Goal: Book appointment/travel/reservation

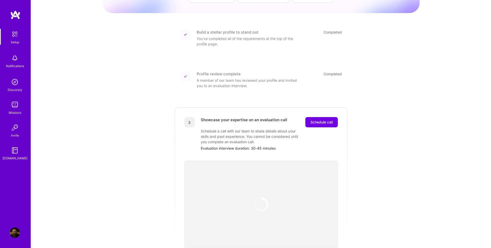
scroll to position [58, 0]
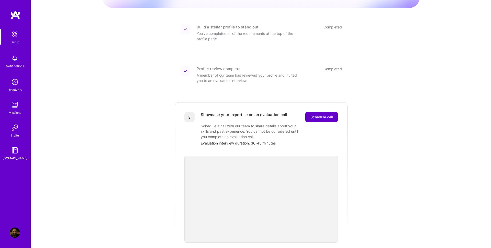
click at [323, 114] on span "Schedule call" at bounding box center [321, 116] width 22 height 5
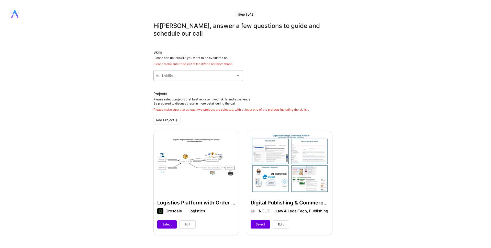
click at [234, 74] on div "Add skills..." at bounding box center [194, 75] width 81 height 10
type input "H"
type input "PHP"
click at [174, 59] on div "Please add up to 5 skills you want to be evaluated on. Please make sure to sele…" at bounding box center [242, 61] width 179 height 10
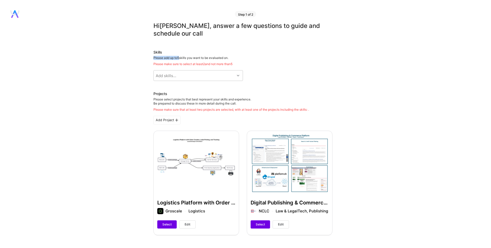
click at [174, 59] on div "Please add up to 5 skills you want to be evaluated on. Please make sure to sele…" at bounding box center [242, 61] width 179 height 10
copy div "Please add up to 5"
click at [198, 79] on div "Add skills..." at bounding box center [194, 75] width 81 height 10
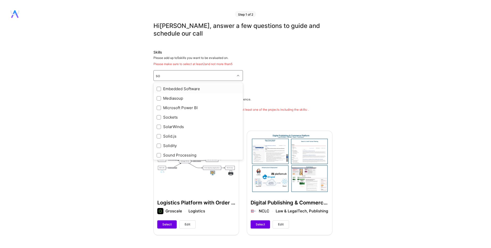
type input "s"
type input "a"
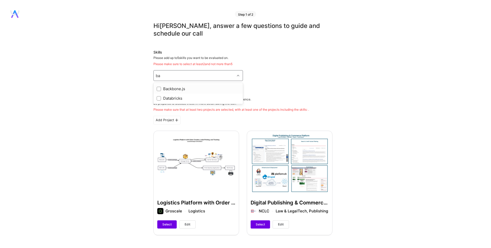
type input "b"
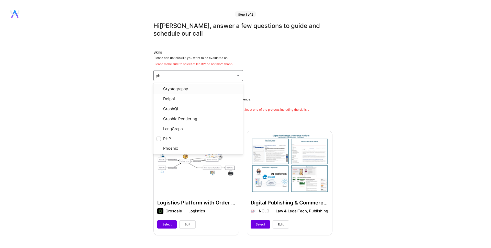
type input "php"
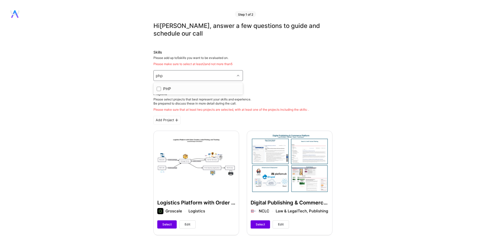
click at [158, 90] on input "checkbox" at bounding box center [160, 89] width 4 height 4
checkbox input "true"
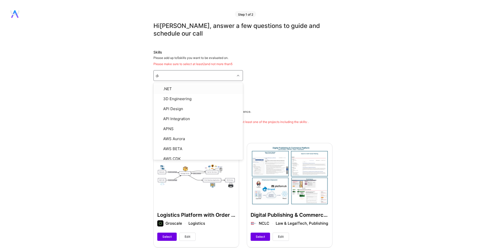
type input "dev"
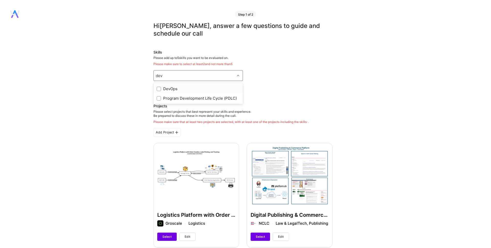
click at [160, 88] on input "checkbox" at bounding box center [160, 89] width 4 height 4
checkbox input "true"
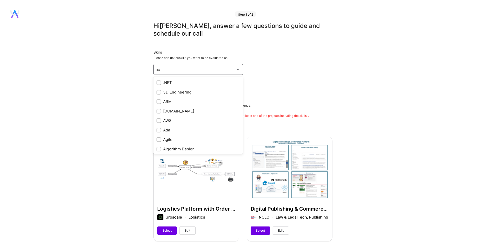
type input "a"
checkbox input "true"
type input "s"
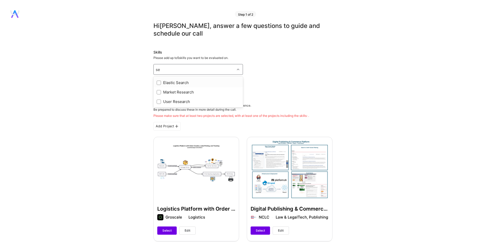
type input "s"
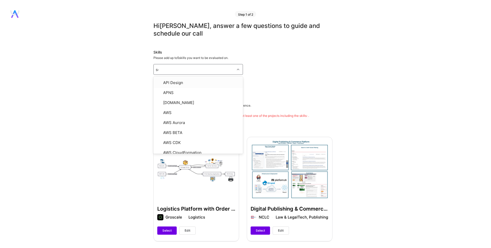
type input "sec"
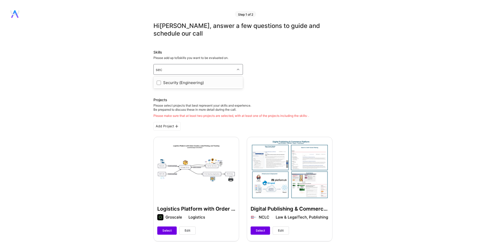
click at [161, 83] on div at bounding box center [159, 82] width 5 height 5
click at [175, 70] on div "Add skills..." at bounding box center [166, 69] width 20 height 5
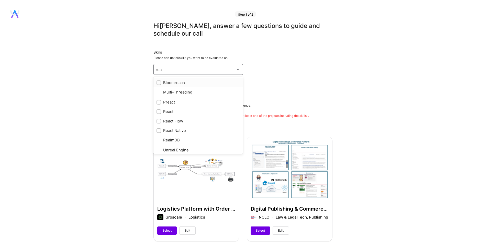
type input "reac"
click at [159, 101] on input "checkbox" at bounding box center [160, 102] width 4 height 4
checkbox input "true"
click at [275, 59] on div "Please add up to 5 skills you want to be evaluated on." at bounding box center [242, 58] width 179 height 4
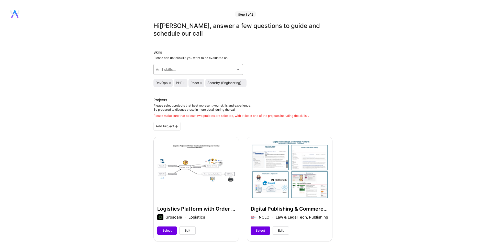
click at [172, 70] on div "Add skills..." at bounding box center [166, 69] width 20 height 5
type input "s"
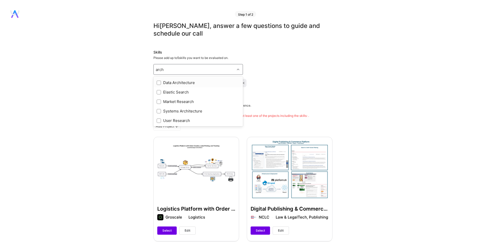
type input "arch"
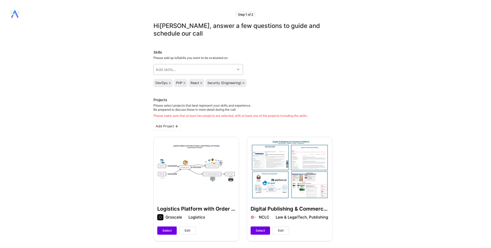
click at [191, 70] on div "Add skills..." at bounding box center [194, 69] width 81 height 10
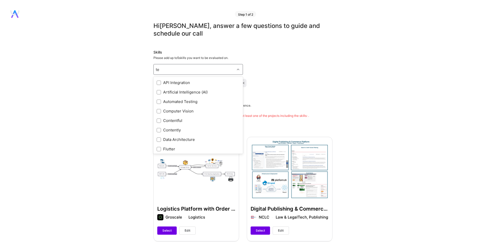
type input "t"
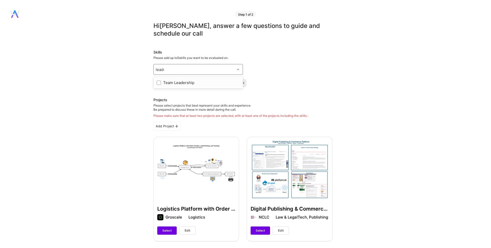
type input "leader"
click at [158, 84] on input "checkbox" at bounding box center [160, 83] width 4 height 4
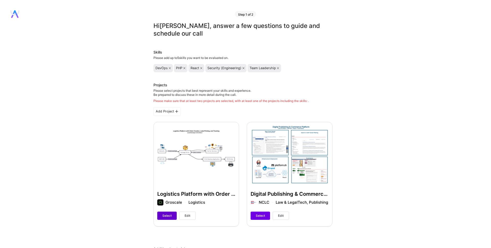
click at [171, 216] on span "Select" at bounding box center [166, 215] width 9 height 5
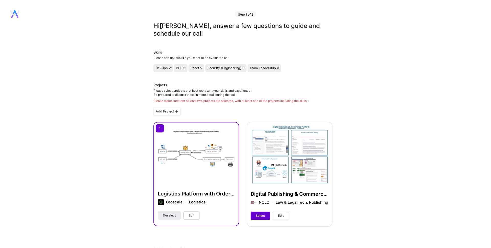
click at [258, 215] on span "Select" at bounding box center [260, 215] width 9 height 5
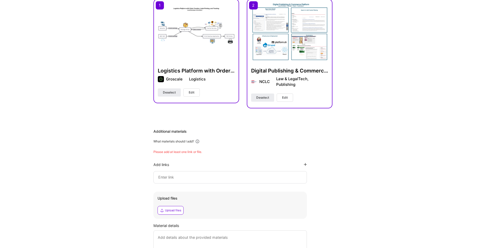
scroll to position [146, 0]
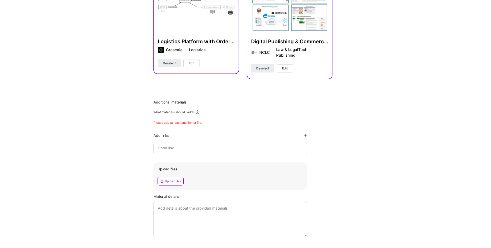
click at [216, 148] on input at bounding box center [230, 148] width 145 height 6
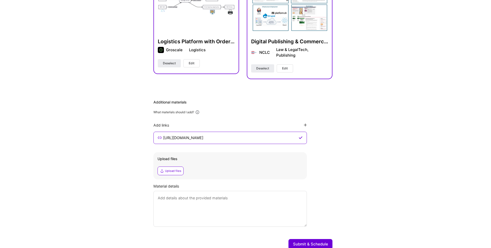
type input "[URL][DOMAIN_NAME]"
click at [337, 143] on div "Hi [PERSON_NAME] , answer a few questions to guide and schedule our call Skills…" at bounding box center [243, 64] width 486 height 377
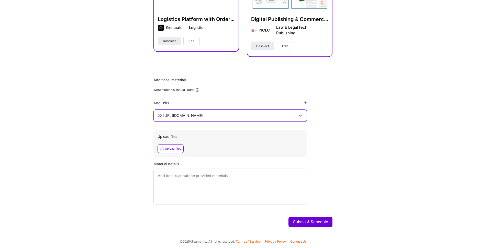
scroll to position [169, 0]
click at [313, 222] on button "Submit & Schedule" at bounding box center [310, 221] width 44 height 10
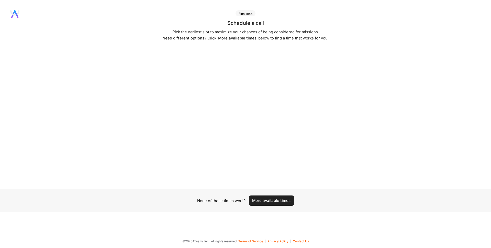
click at [276, 202] on button "More available times" at bounding box center [271, 200] width 45 height 10
click at [272, 199] on button "More available times" at bounding box center [271, 200] width 45 height 10
click at [268, 200] on button "More available times" at bounding box center [271, 200] width 45 height 10
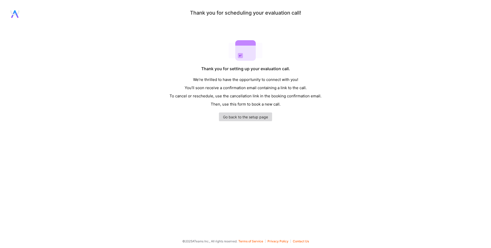
click at [252, 118] on link "Go back to the setup page" at bounding box center [245, 116] width 53 height 9
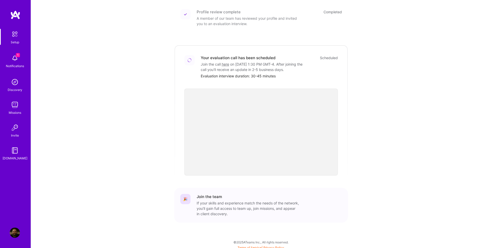
scroll to position [117, 0]
